Goal: Information Seeking & Learning: Find specific fact

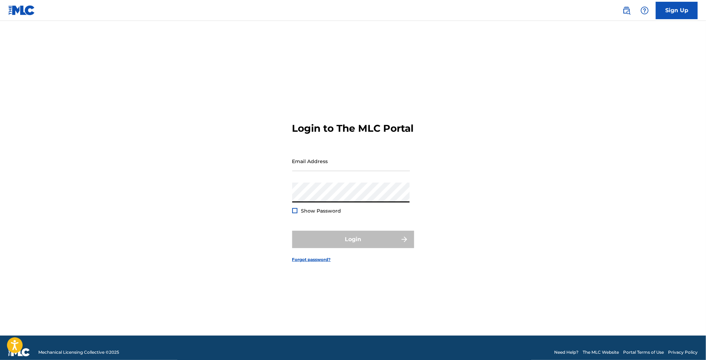
type input "[PERSON_NAME][EMAIL_ADDRESS][DOMAIN_NAME]"
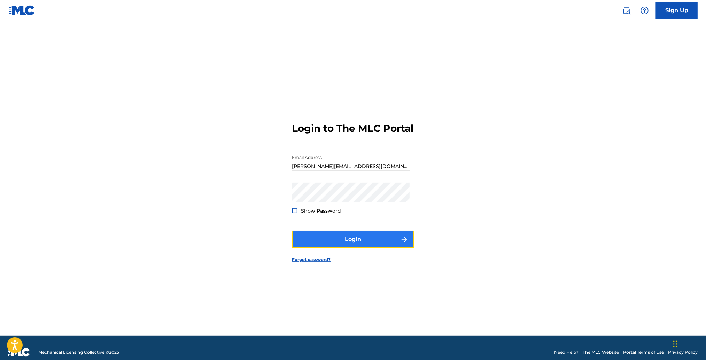
click at [372, 241] on button "Login" at bounding box center [353, 239] width 122 height 17
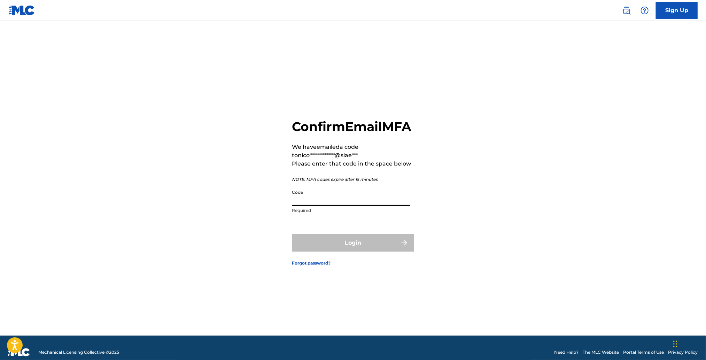
click at [324, 204] on input "Code" at bounding box center [351, 196] width 118 height 20
click at [363, 206] on input "Code" at bounding box center [351, 196] width 118 height 20
paste input "120127"
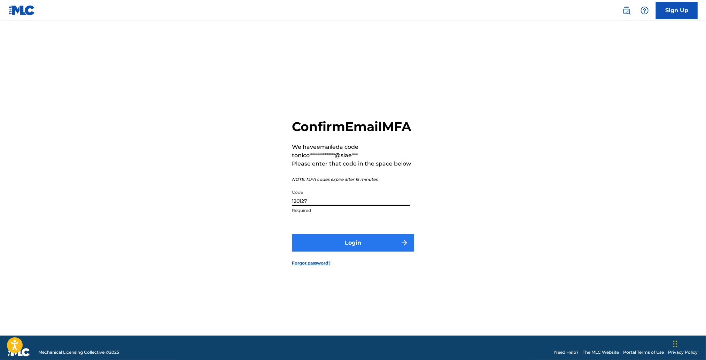
type input "120127"
click at [386, 250] on button "Login" at bounding box center [353, 242] width 122 height 17
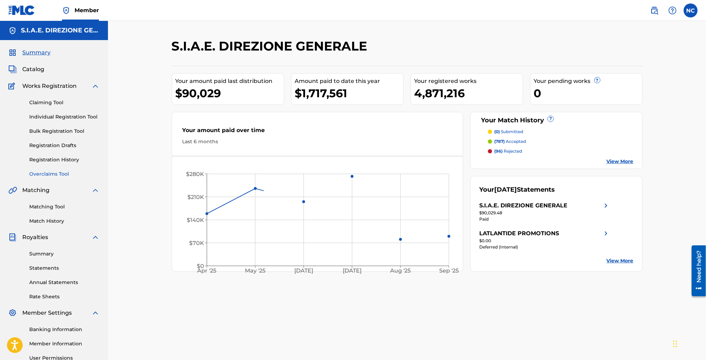
click at [49, 174] on link "Overclaims Tool" at bounding box center [64, 173] width 70 height 7
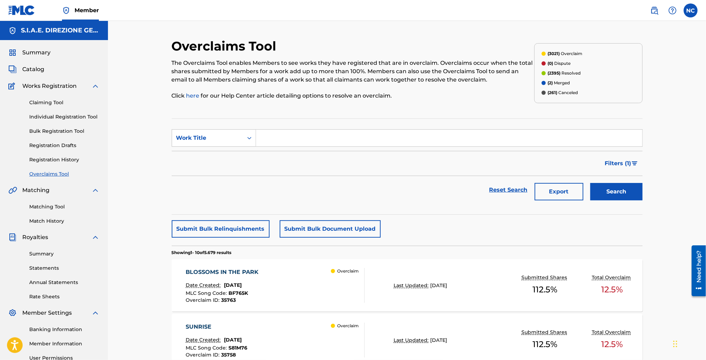
click at [300, 90] on div "The Overclaims Tool enables Members to see works they have registered that are …" at bounding box center [353, 79] width 363 height 41
click at [655, 5] on link at bounding box center [655, 10] width 14 height 14
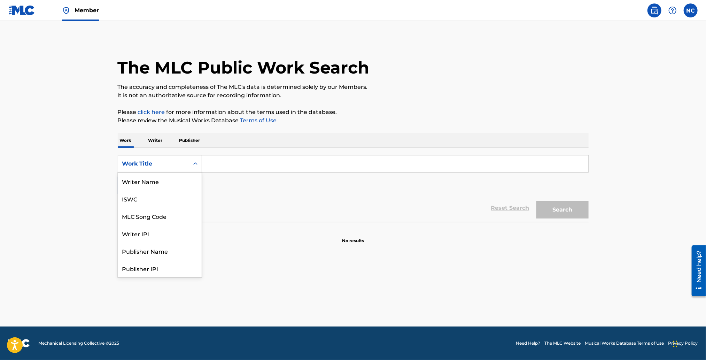
click at [191, 164] on div "Search Form" at bounding box center [195, 164] width 13 height 13
click at [186, 182] on div "MLC Song Code" at bounding box center [160, 181] width 84 height 17
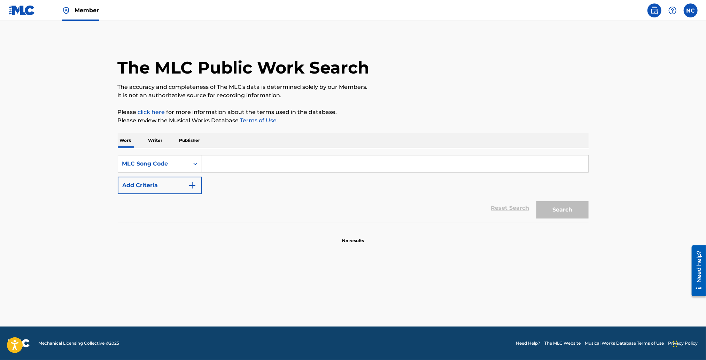
drag, startPoint x: 222, startPoint y: 165, endPoint x: 272, endPoint y: 160, distance: 49.7
click at [222, 165] on input "Search Form" at bounding box center [395, 163] width 387 height 17
paste input "LE0OLJ"
type input "LE0OLJ"
click at [572, 211] on button "Search" at bounding box center [563, 209] width 52 height 17
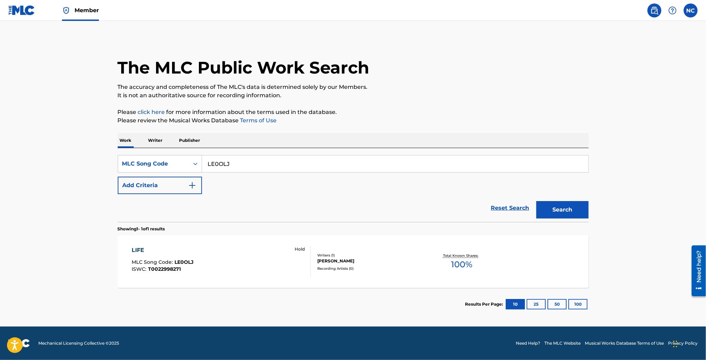
click at [260, 268] on div "LIFE MLC Song Code : LE0OLJ ISWC : T0022998271 Hold" at bounding box center [221, 261] width 179 height 31
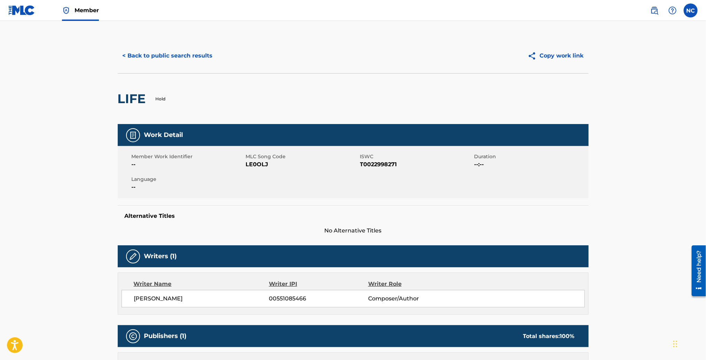
scroll to position [52, 0]
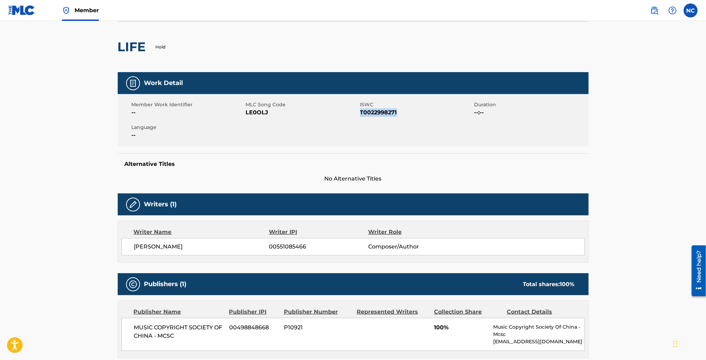
drag, startPoint x: 404, startPoint y: 110, endPoint x: 360, endPoint y: 111, distance: 43.9
click at [360, 111] on span "T0022998271" at bounding box center [416, 112] width 113 height 8
copy span "T0022998271"
